Goal: Task Accomplishment & Management: Use online tool/utility

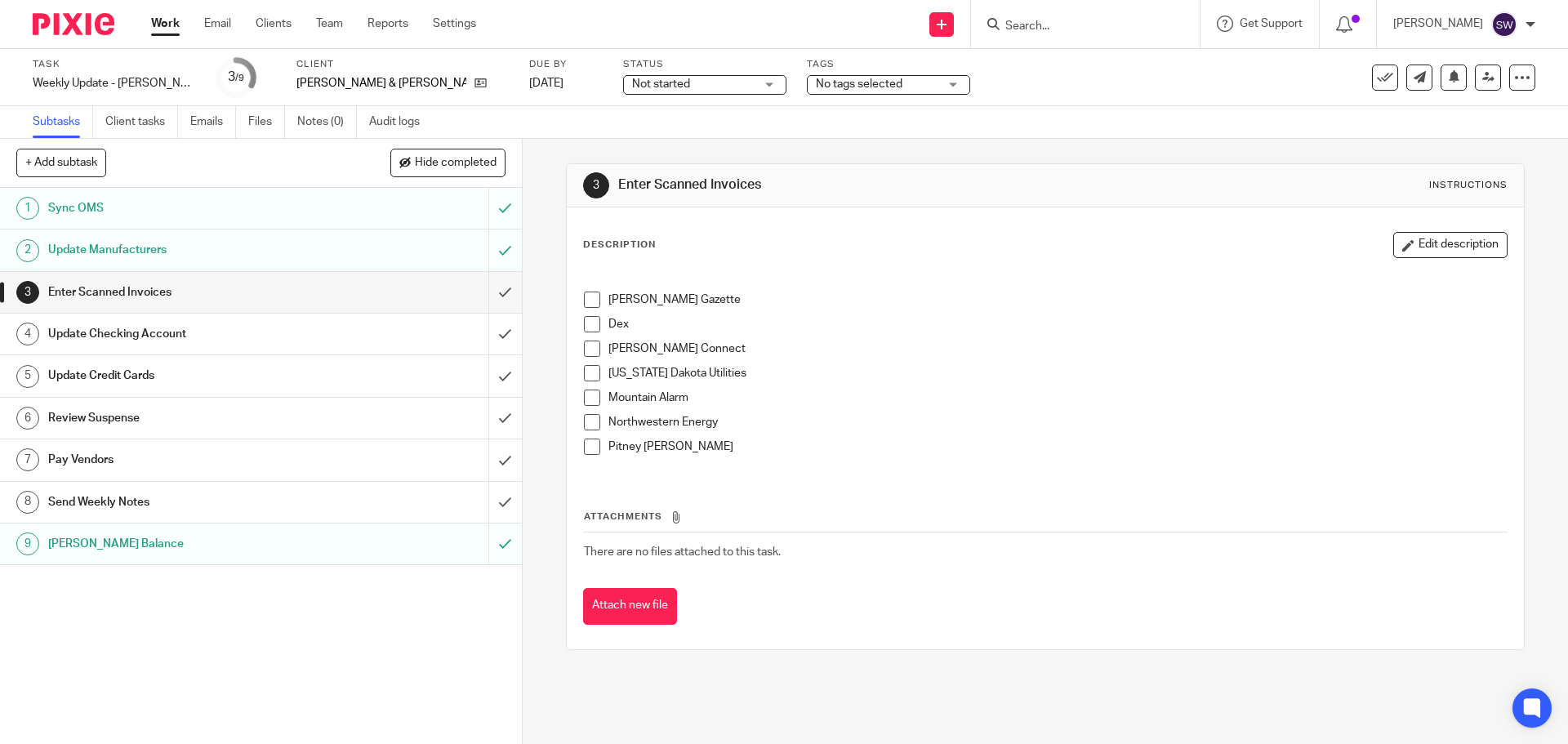
click at [588, 294] on span at bounding box center [592, 299] width 16 height 16
click at [591, 321] on span at bounding box center [592, 324] width 16 height 16
click at [584, 346] on span at bounding box center [592, 348] width 16 height 16
click at [588, 376] on span at bounding box center [592, 372] width 16 height 16
click at [584, 395] on span at bounding box center [592, 397] width 16 height 16
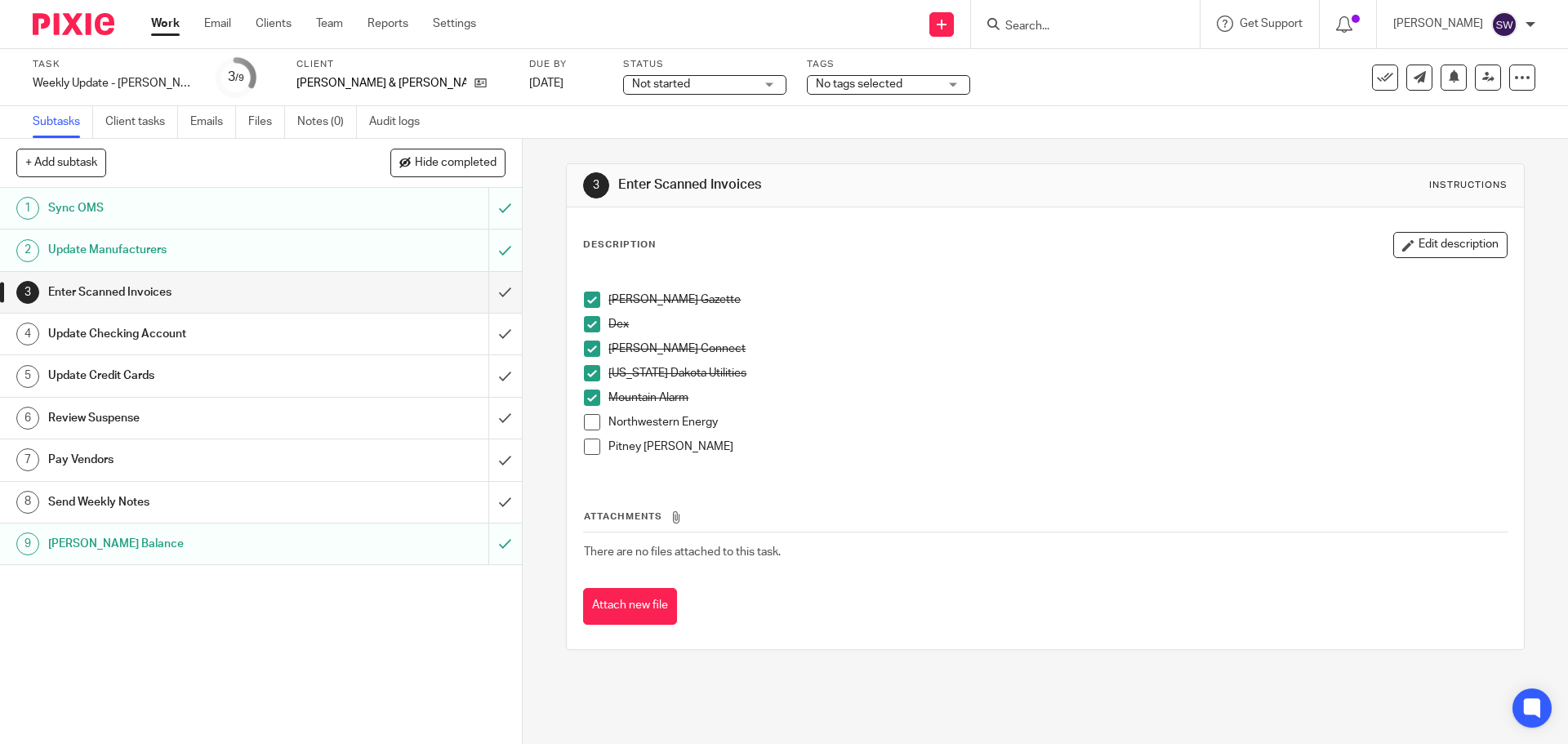
click at [588, 421] on span at bounding box center [592, 422] width 16 height 16
click at [591, 442] on span at bounding box center [592, 446] width 16 height 16
click at [480, 286] on input "submit" at bounding box center [260, 292] width 522 height 41
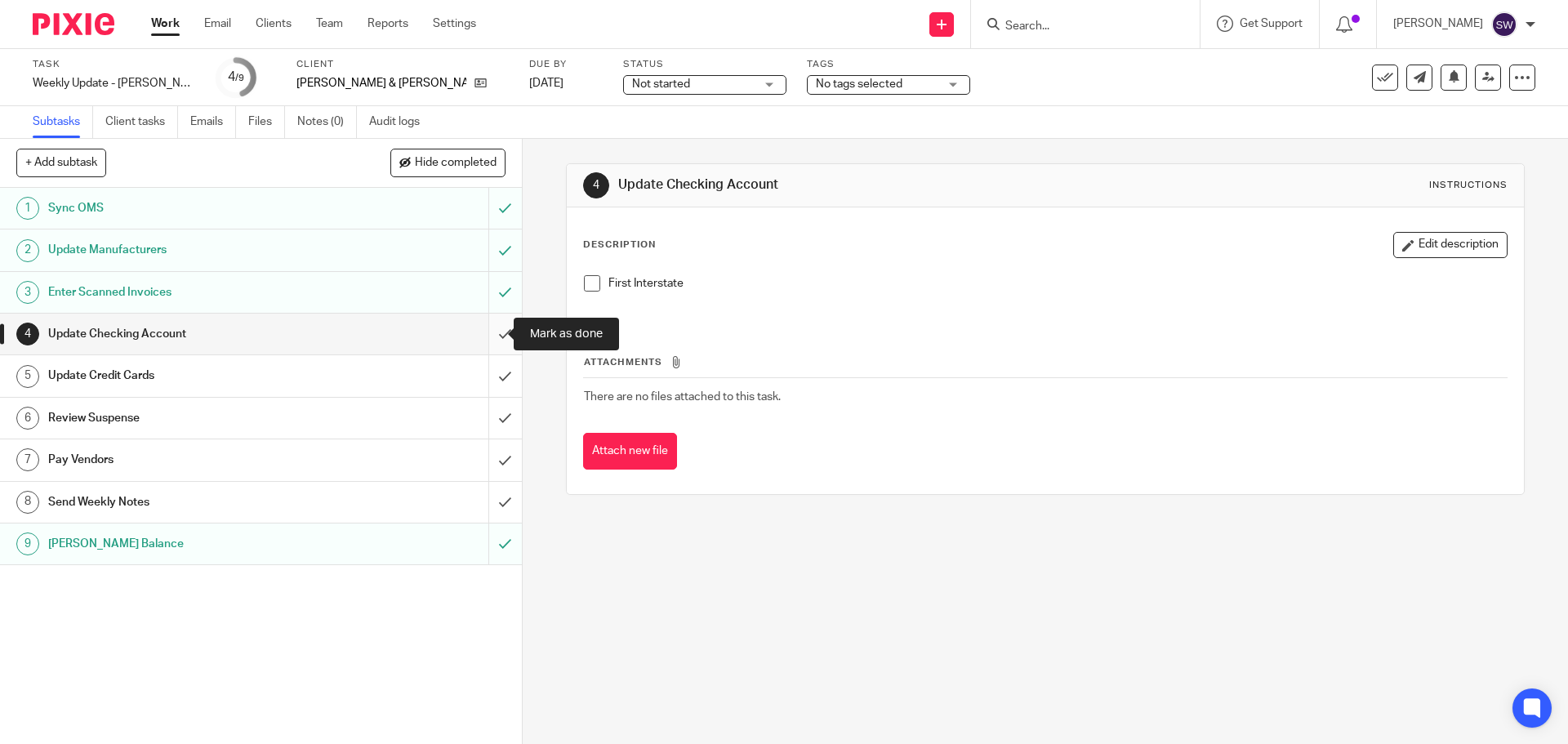
click at [494, 330] on input "submit" at bounding box center [260, 334] width 522 height 41
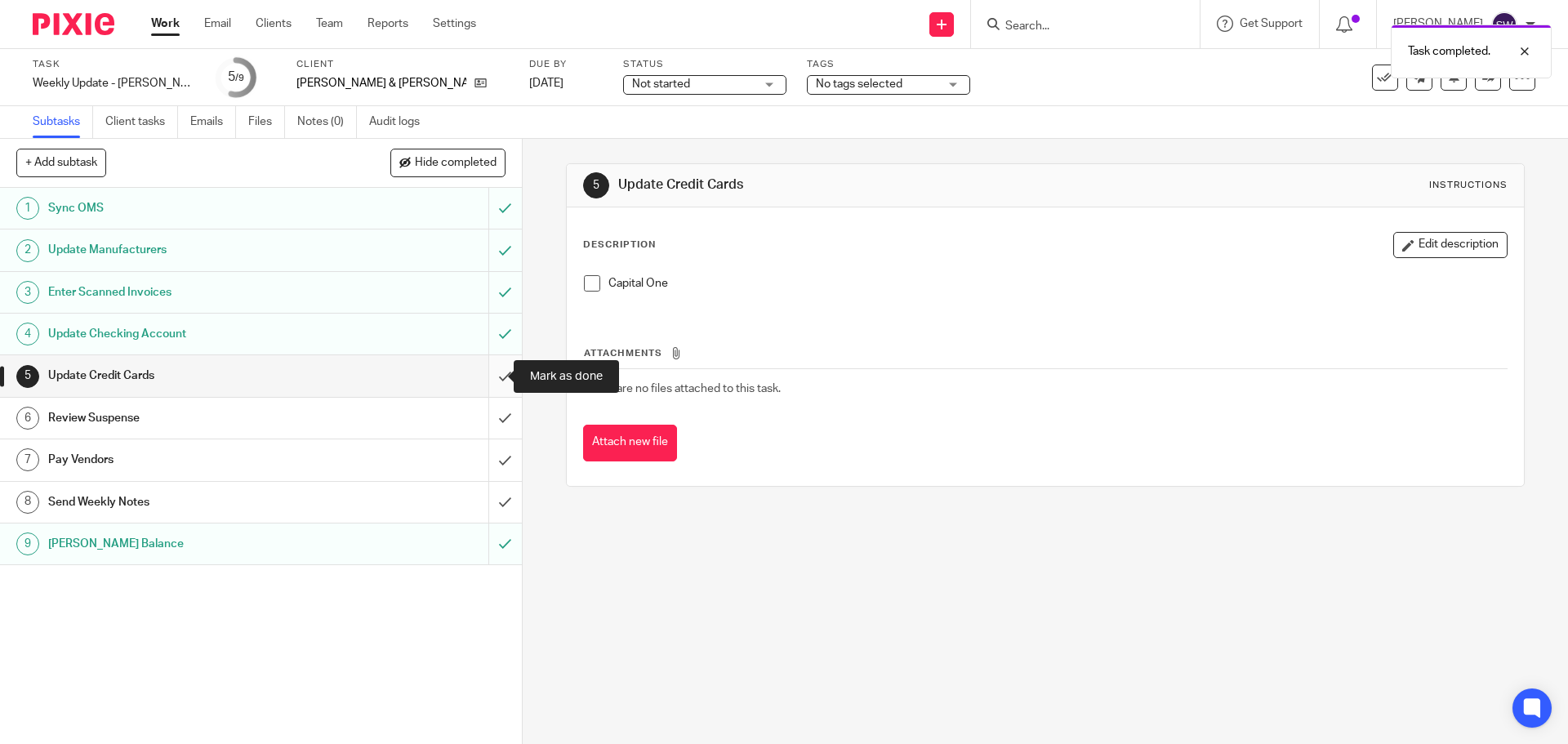
click at [483, 377] on input "submit" at bounding box center [260, 376] width 522 height 41
click at [805, 584] on div "5 Update Credit Cards Instructions Description Edit description Capital One Att…" at bounding box center [1045, 442] width 1045 height 605
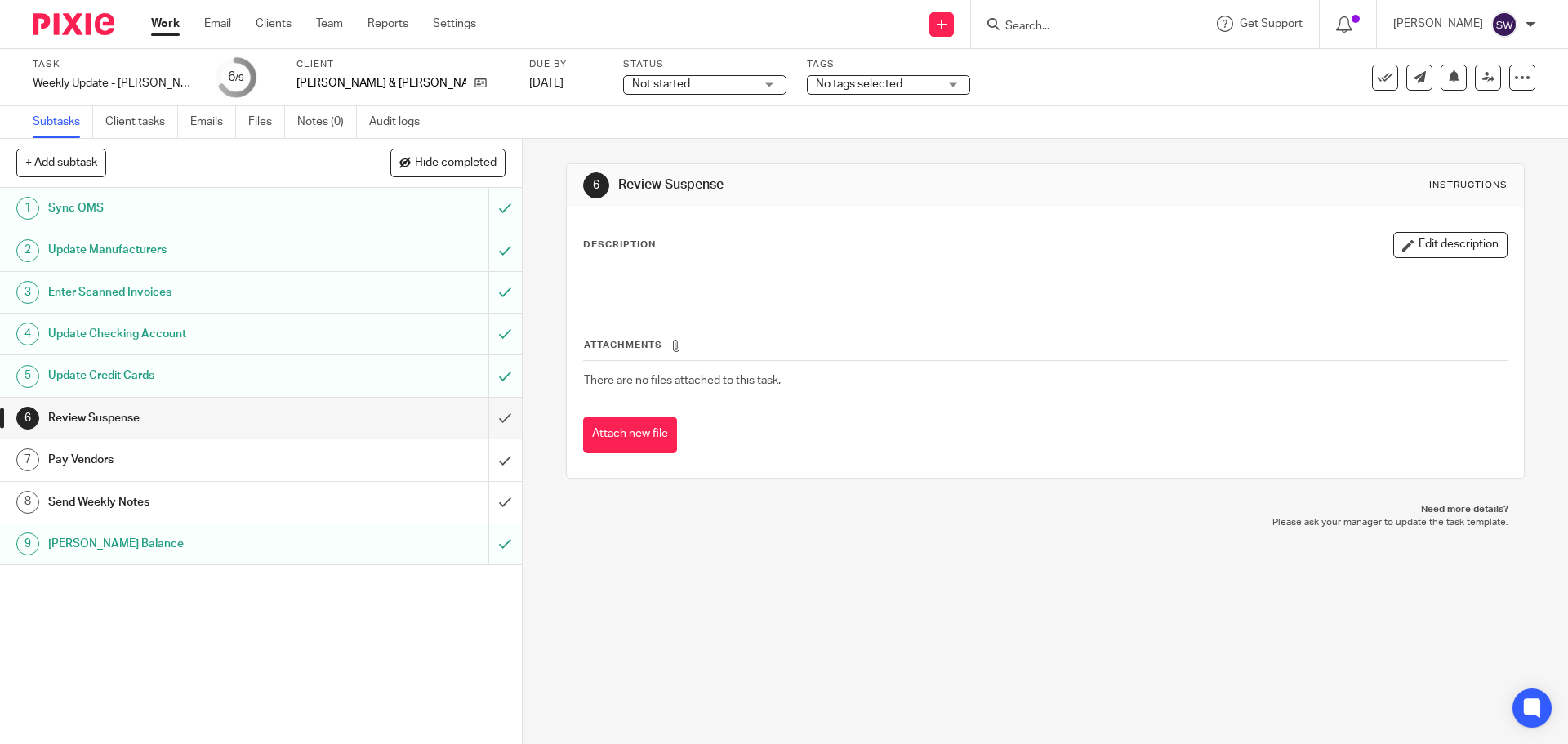
click at [160, 19] on link "Work" at bounding box center [165, 23] width 29 height 16
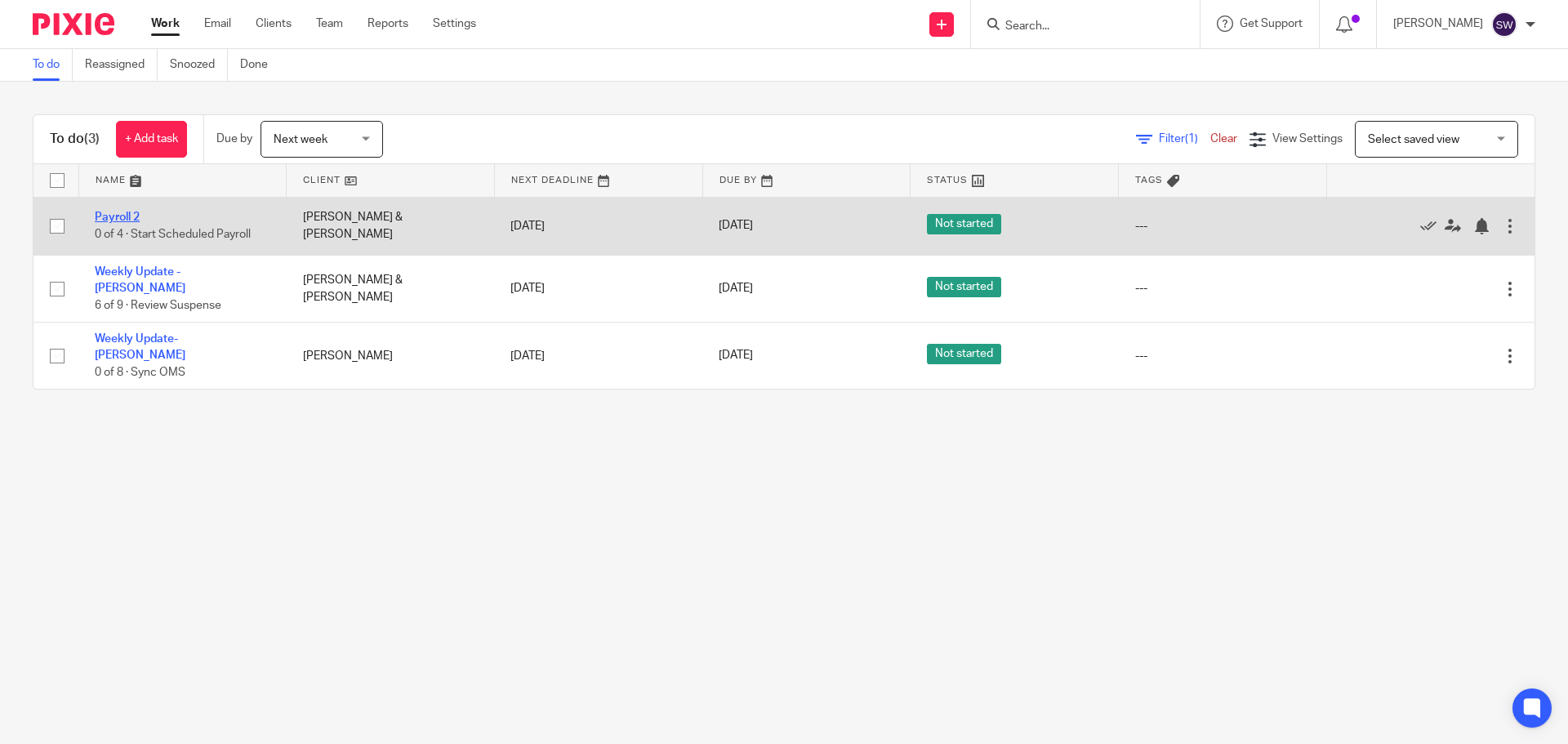
click at [133, 215] on link "Payroll 2" at bounding box center [117, 218] width 45 height 11
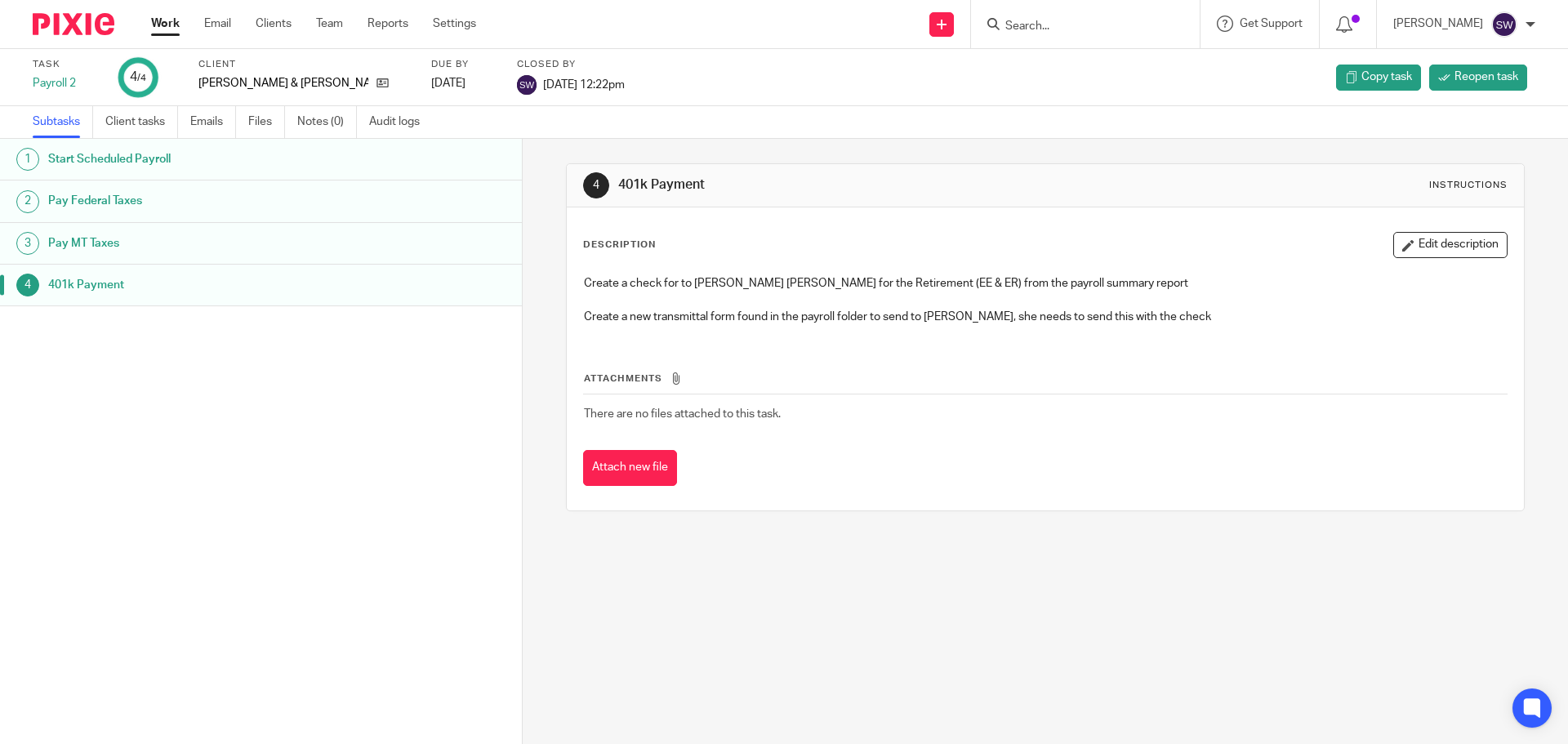
click at [172, 22] on link "Work" at bounding box center [165, 23] width 29 height 16
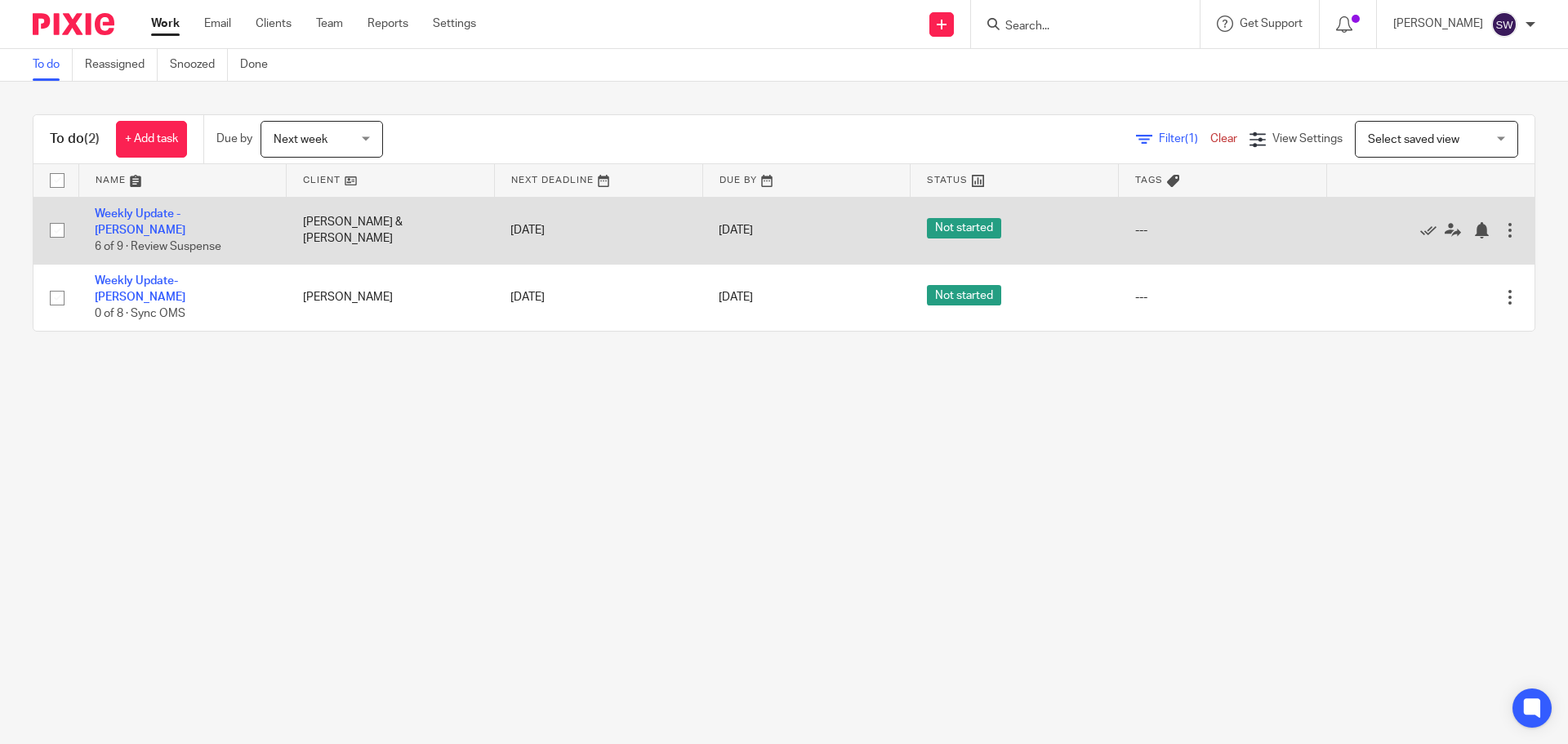
click at [225, 211] on td "Weekly Update - [PERSON_NAME] 6 of 9 · Review Suspense" at bounding box center [182, 231] width 208 height 67
click at [186, 222] on link "Weekly Update - [PERSON_NAME]" at bounding box center [139, 222] width 91 height 28
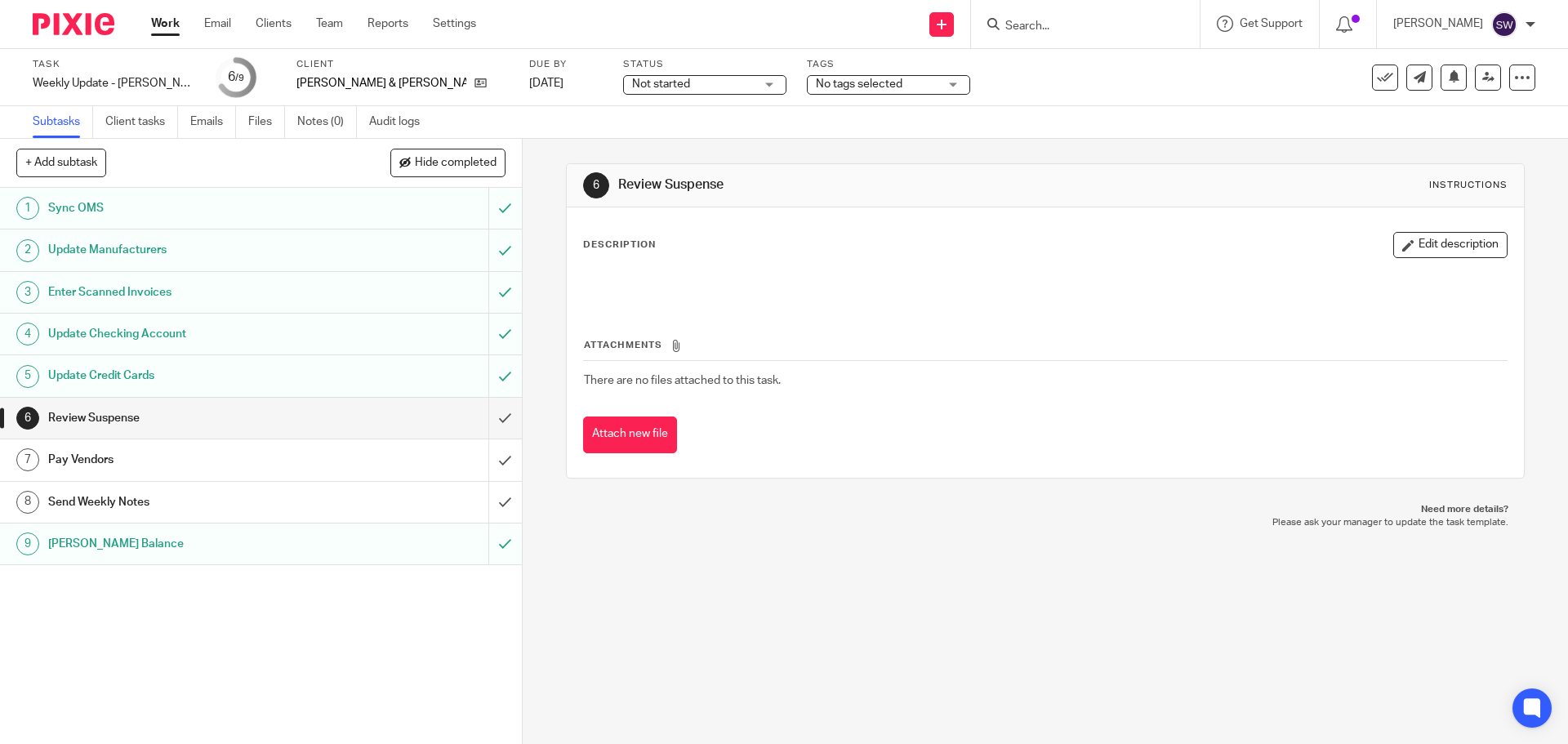
click at [774, 625] on div "6 Review Suspense Instructions Description Edit description Attachments There a…" at bounding box center [1045, 442] width 1045 height 605
